Goal: Task Accomplishment & Management: Manage account settings

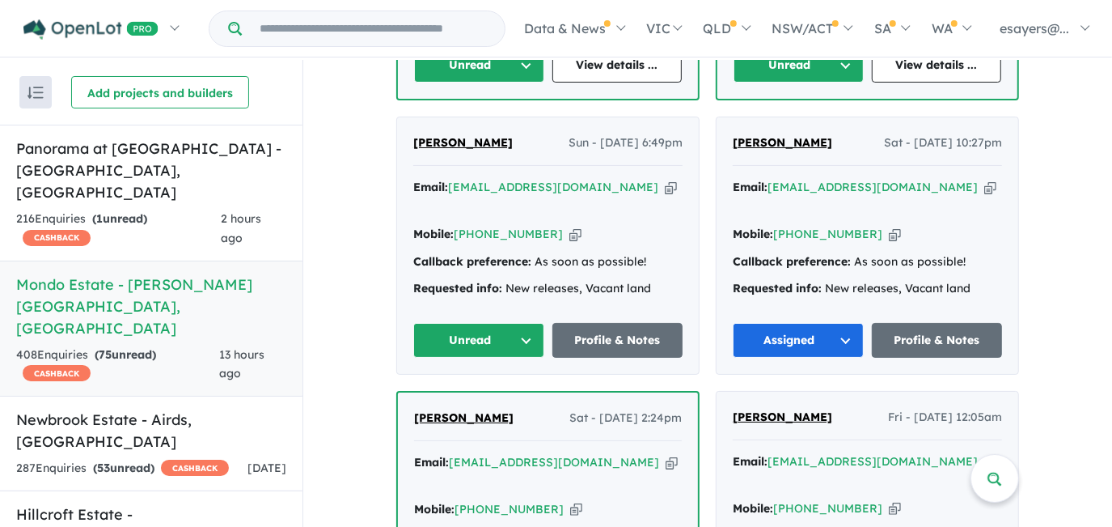
scroll to position [1024, 0]
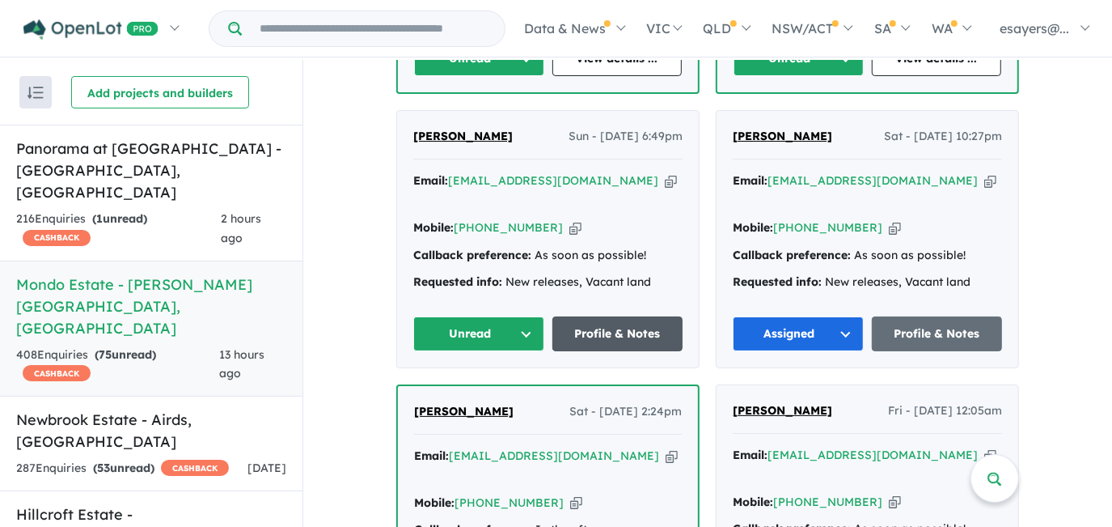
click at [588, 316] on link "Profile & Notes" at bounding box center [617, 333] width 131 height 35
click at [493, 316] on button "Unread" at bounding box center [478, 333] width 131 height 35
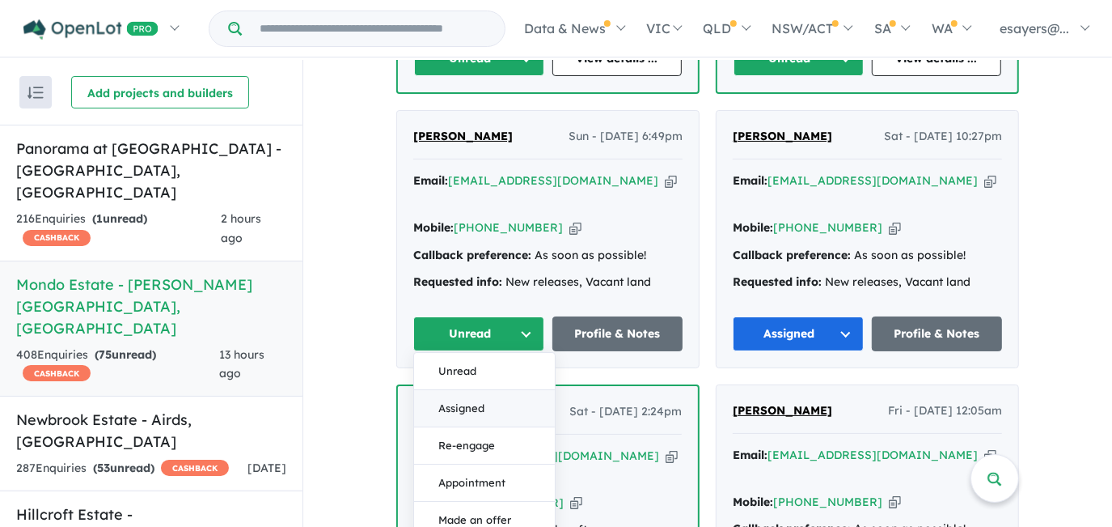
click at [487, 390] on button "Assigned" at bounding box center [484, 408] width 141 height 37
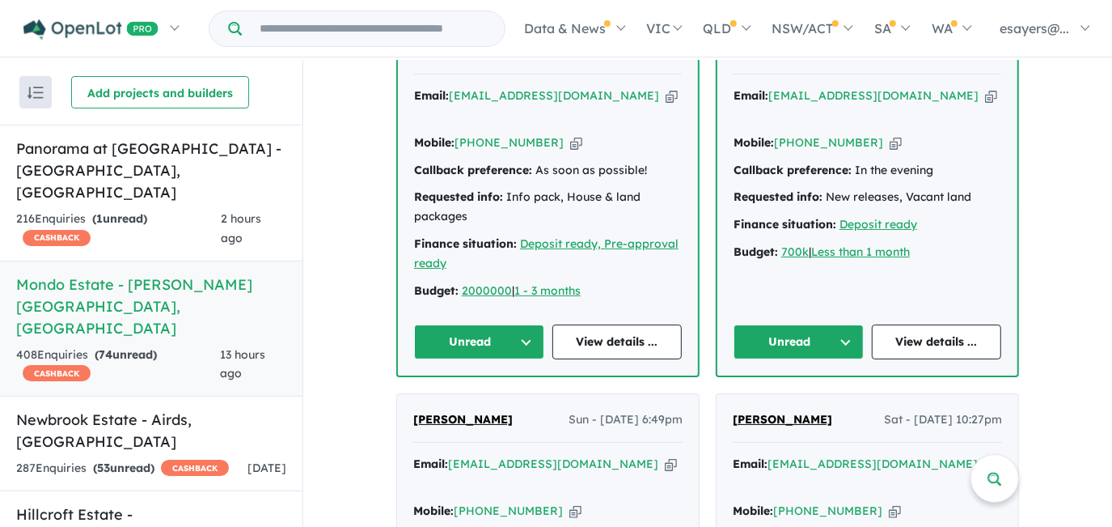
scroll to position [657, 0]
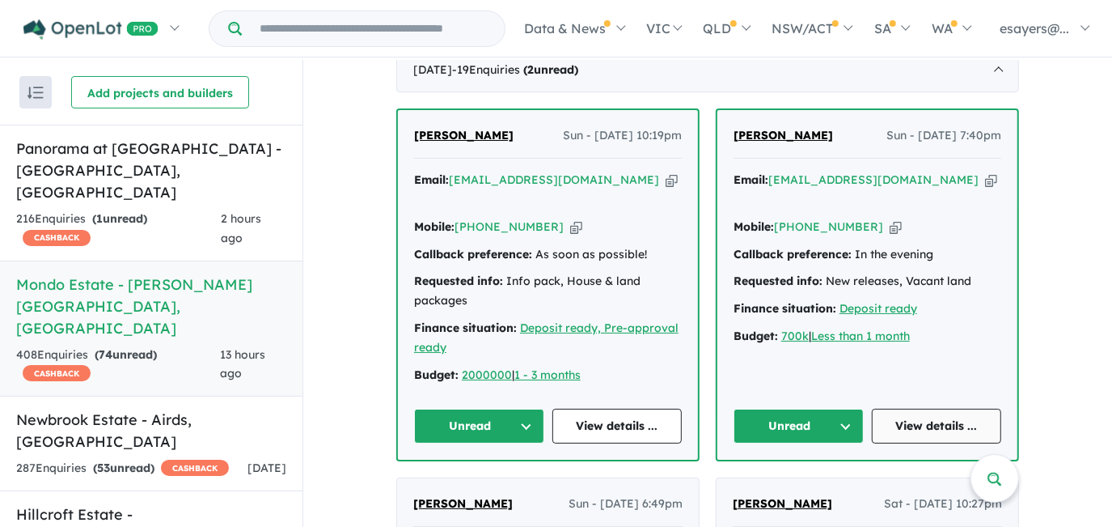
click at [903, 408] on link "View details ..." at bounding box center [937, 425] width 130 height 35
click at [804, 408] on button "Unread" at bounding box center [799, 425] width 130 height 35
click at [796, 483] on button "Assigned" at bounding box center [804, 501] width 141 height 37
click at [640, 408] on link "View details ..." at bounding box center [617, 425] width 130 height 35
click at [487, 408] on button "Unread" at bounding box center [479, 425] width 130 height 35
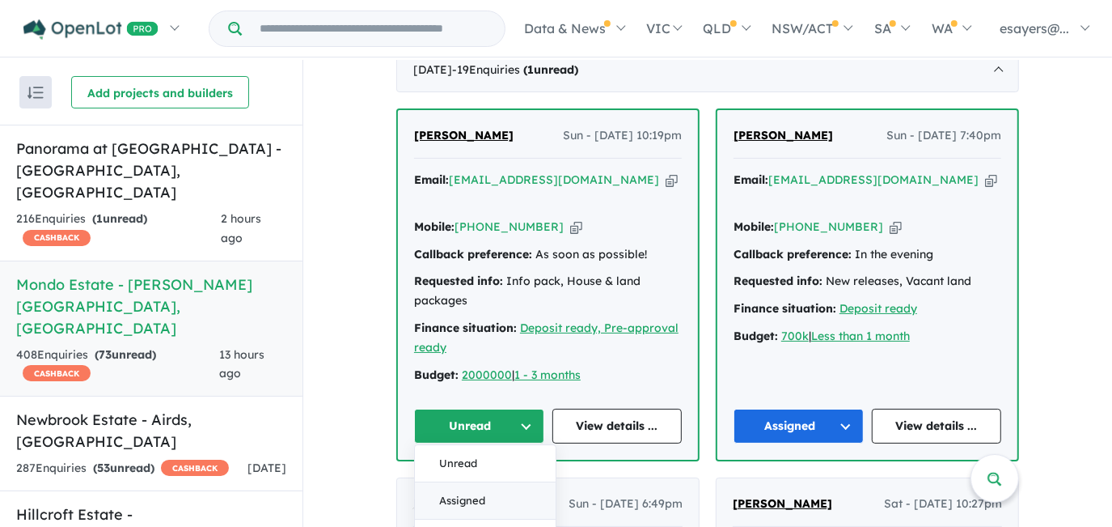
click at [478, 483] on button "Assigned" at bounding box center [485, 501] width 141 height 37
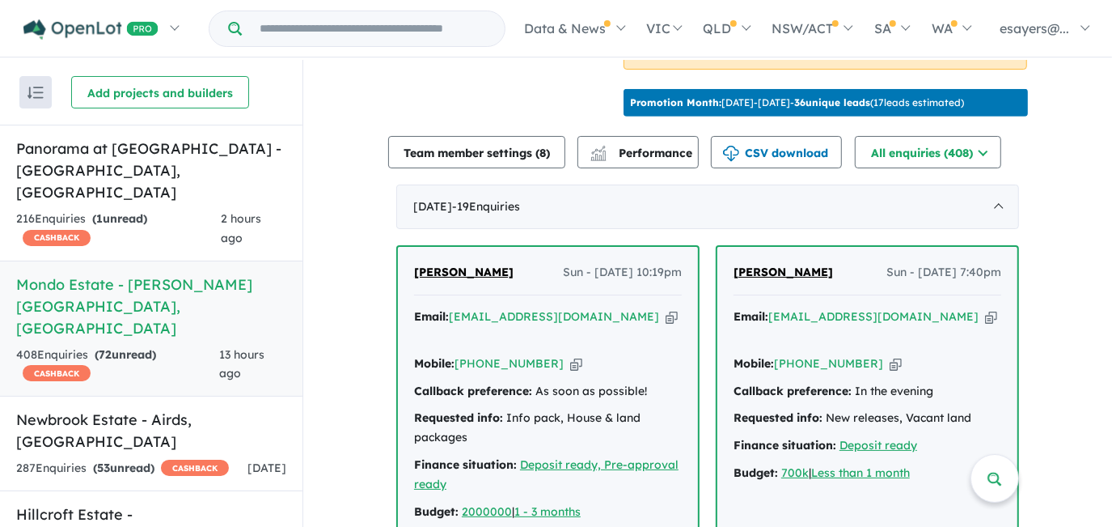
scroll to position [510, 0]
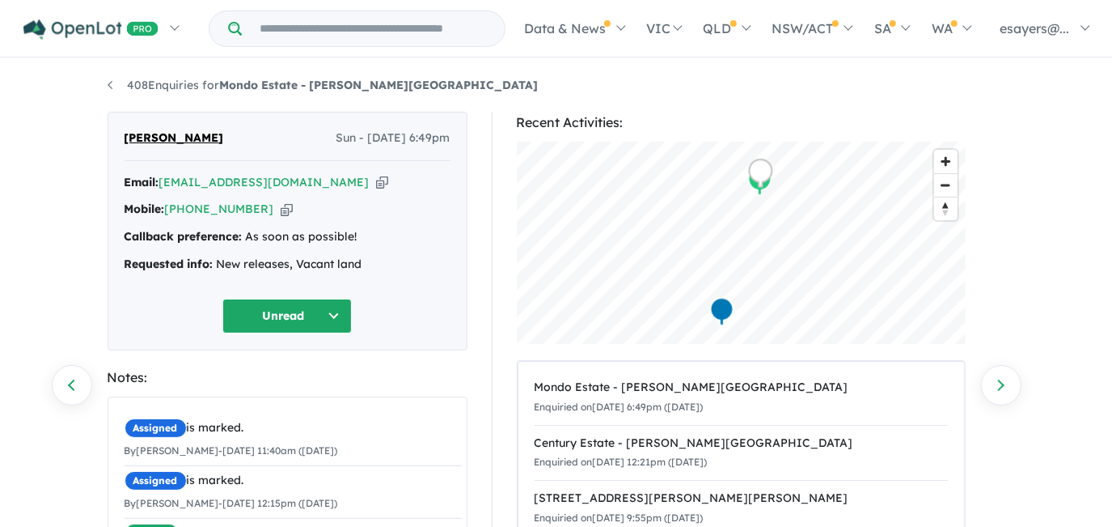
click at [376, 180] on icon "button" at bounding box center [382, 182] width 12 height 17
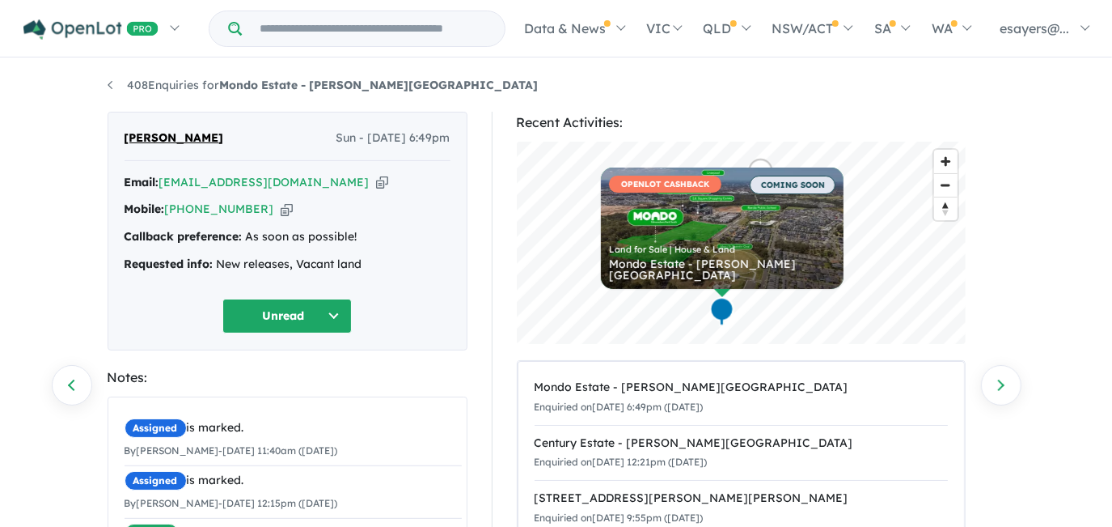
click at [376, 180] on icon "button" at bounding box center [382, 182] width 12 height 17
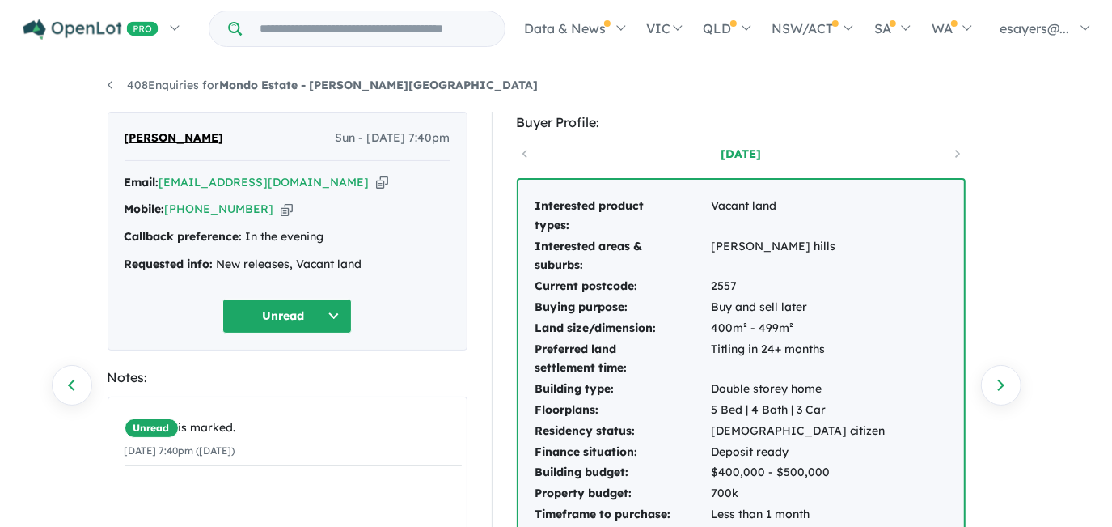
click at [376, 181] on icon "button" at bounding box center [382, 182] width 12 height 17
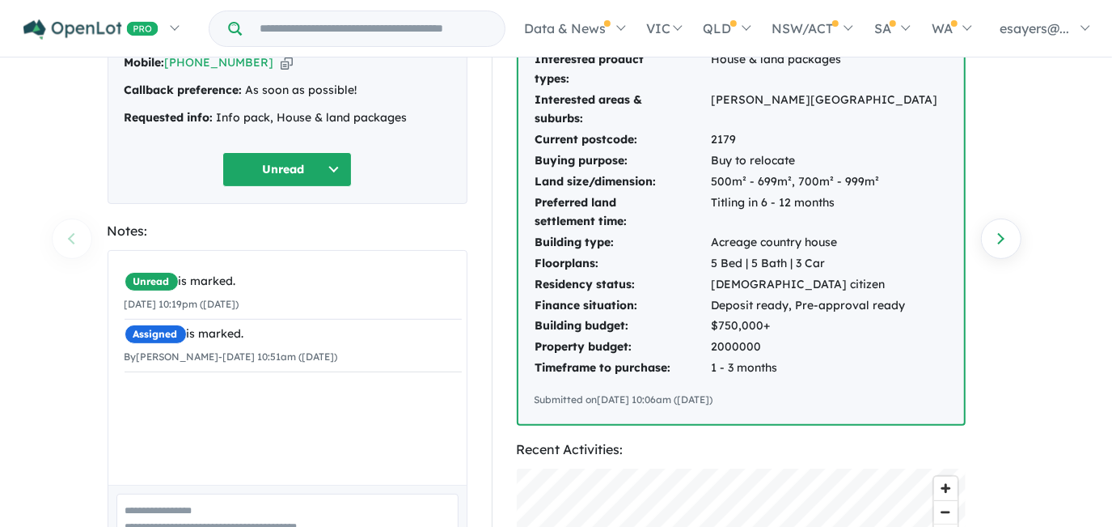
scroll to position [73, 0]
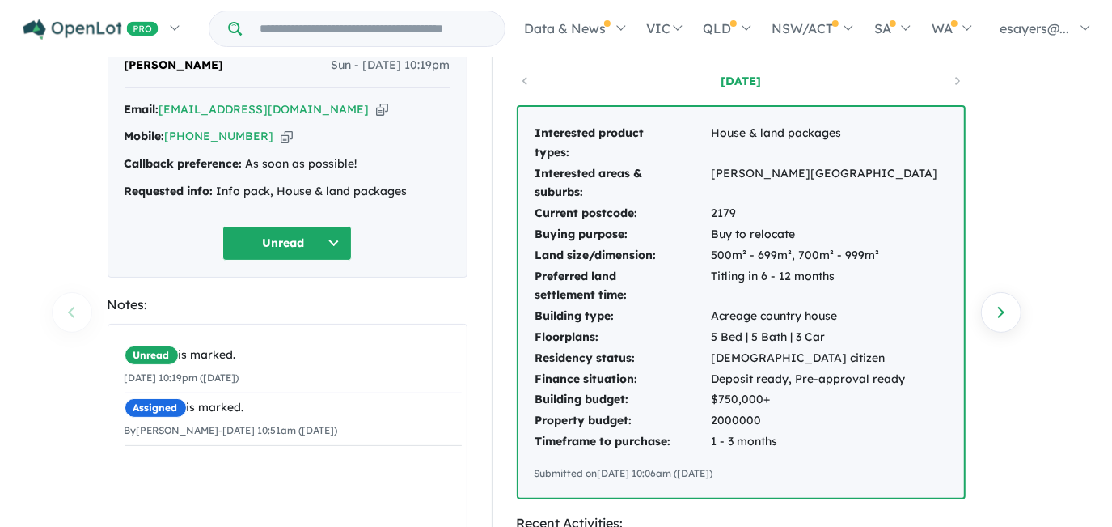
click at [376, 108] on icon "button" at bounding box center [382, 109] width 12 height 17
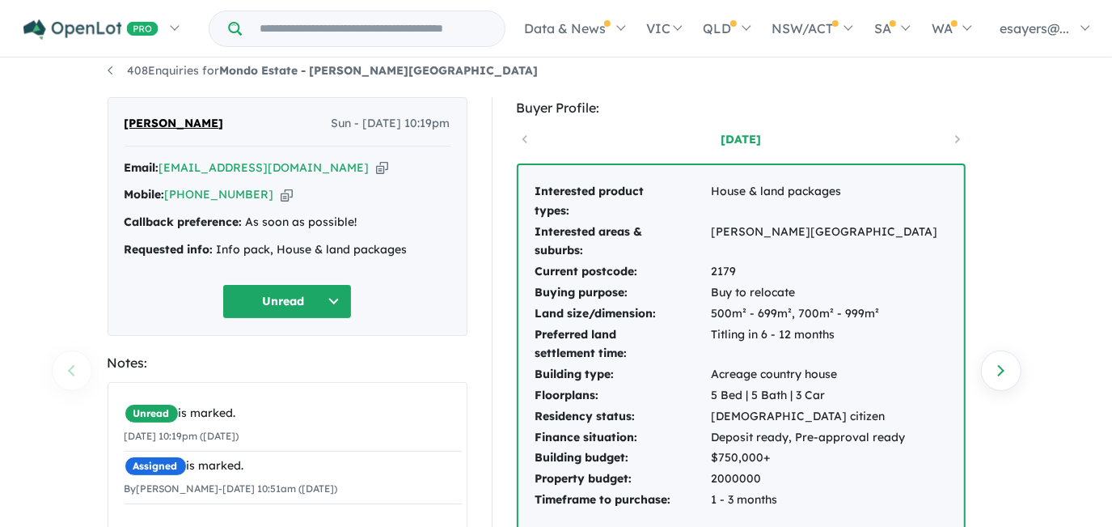
scroll to position [0, 0]
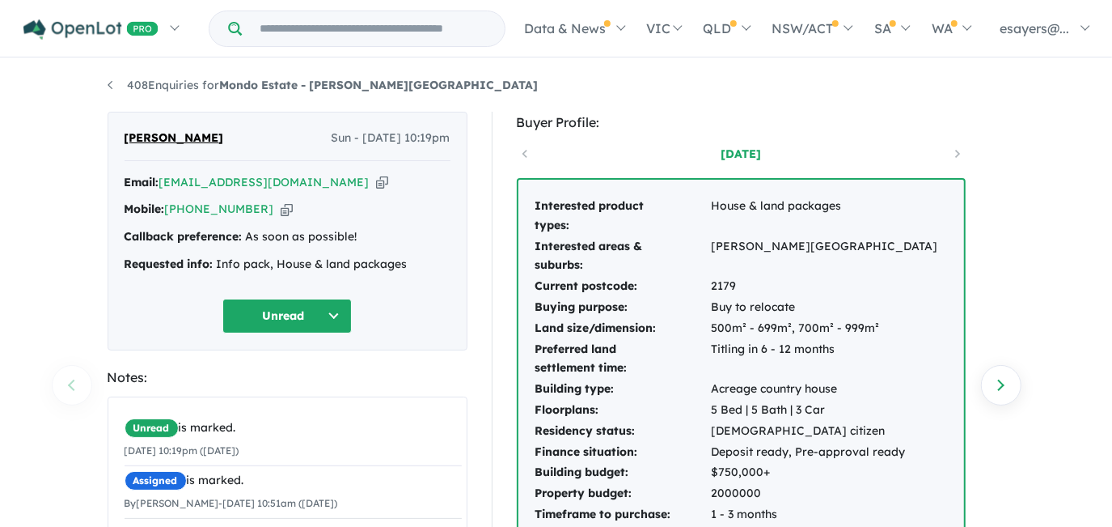
click at [376, 184] on icon "button" at bounding box center [382, 182] width 12 height 17
